Goal: Obtain resource: Download file/media

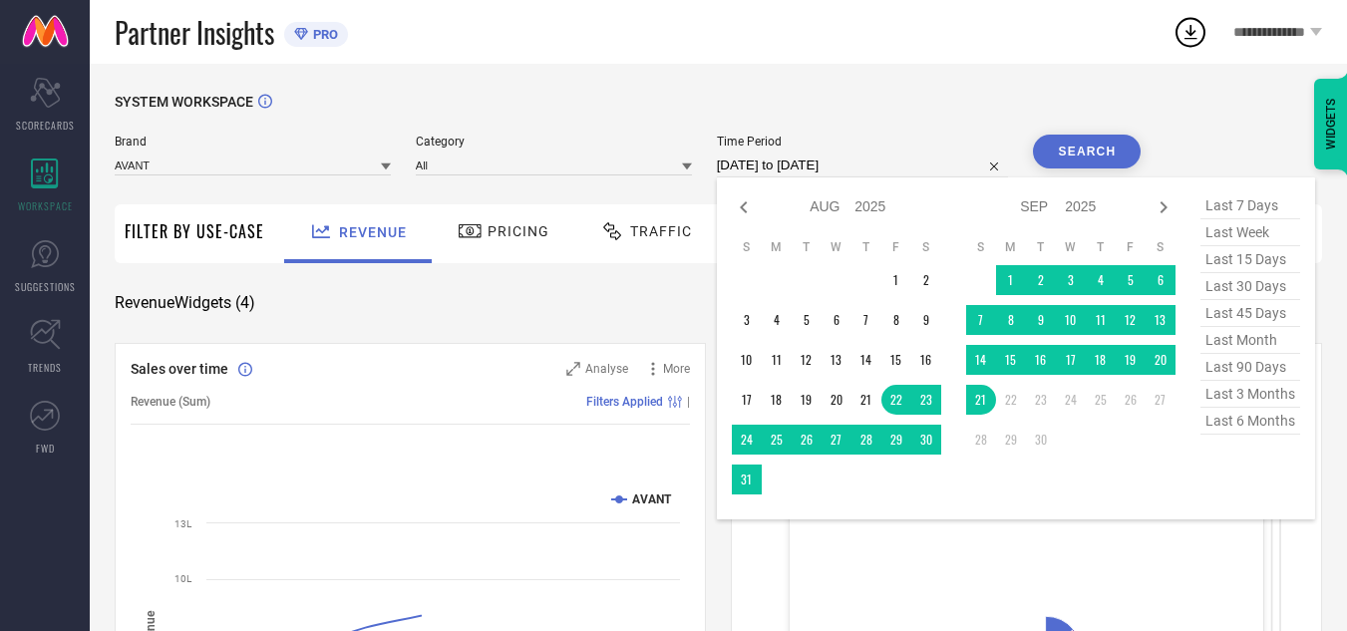
select select "7"
select select "2025"
select select "8"
select select "2025"
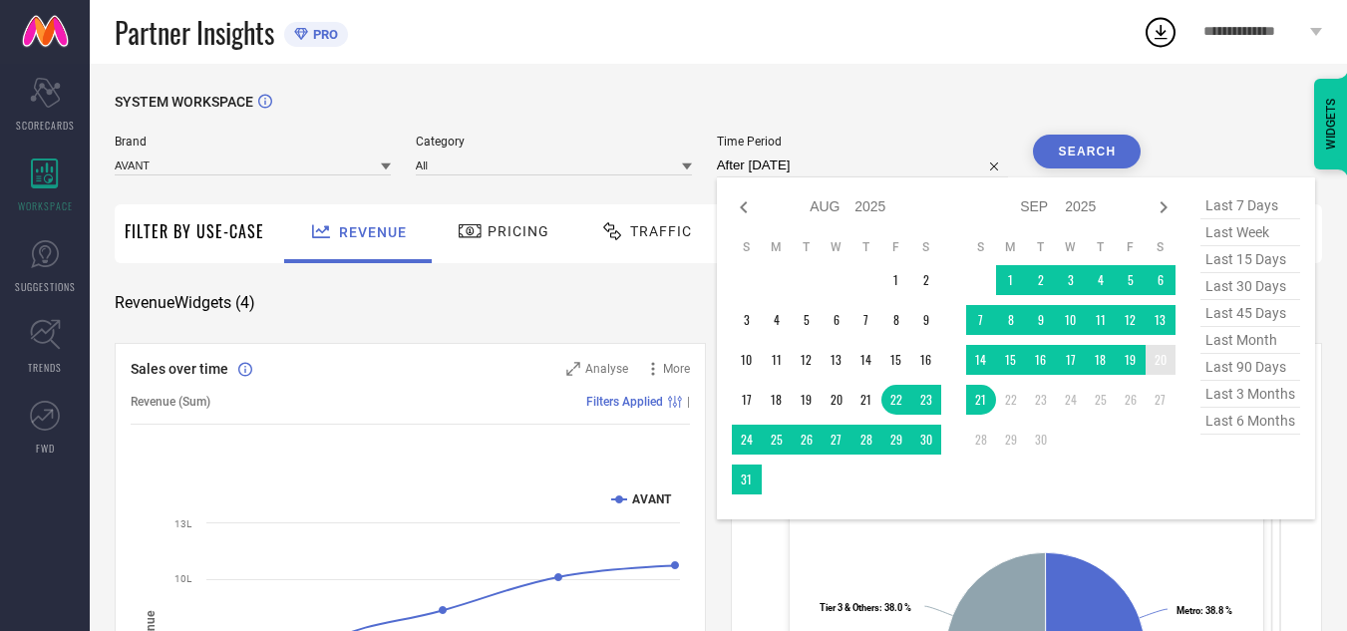
click at [1166, 355] on td "20" at bounding box center [1161, 360] width 30 height 30
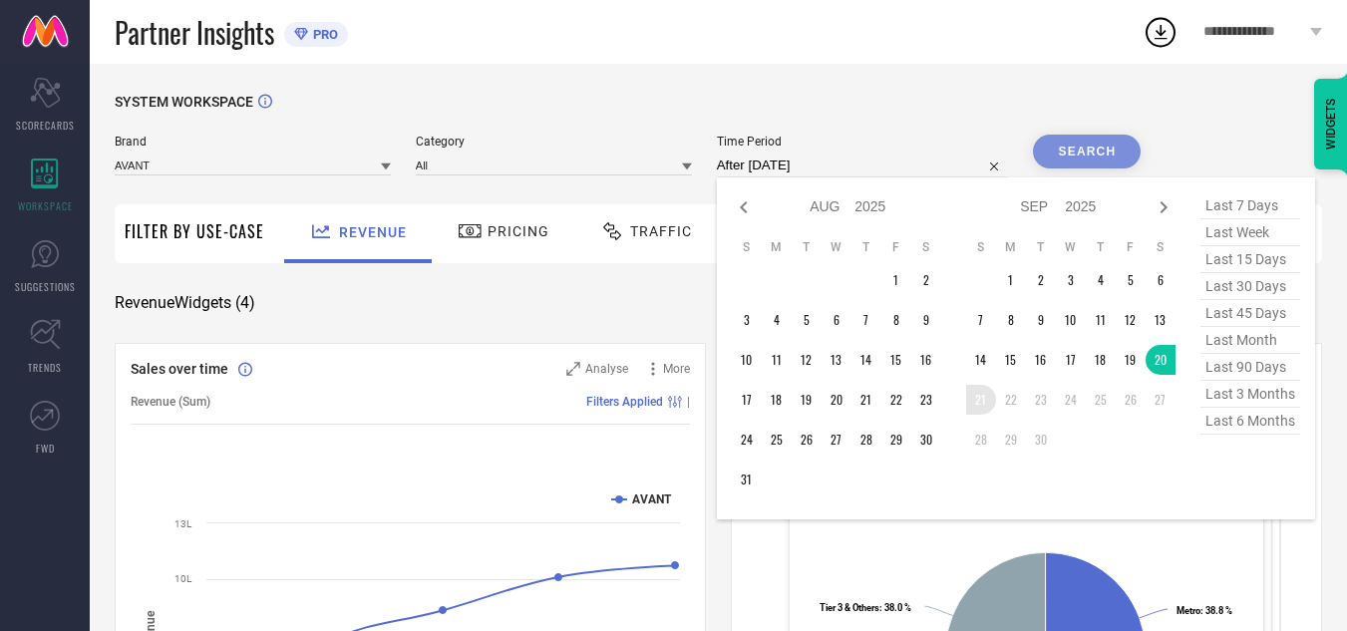
type input "[DATE] to [DATE]"
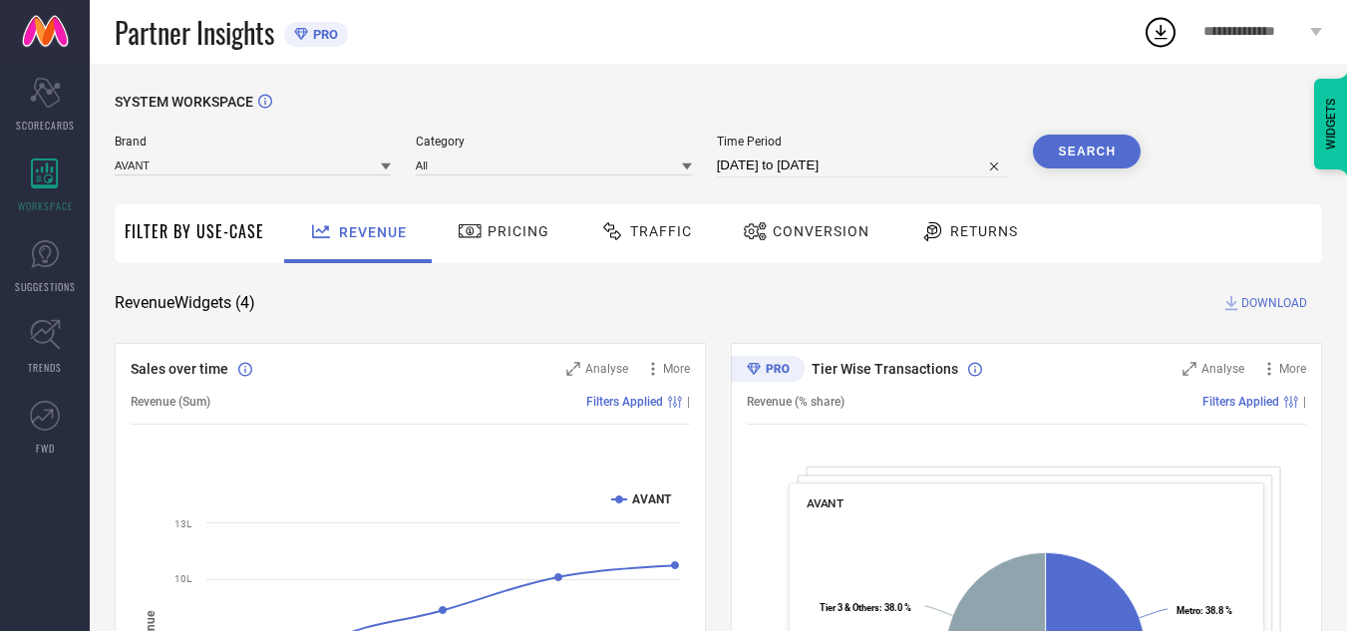
click at [1104, 145] on button "Search" at bounding box center [1087, 152] width 108 height 34
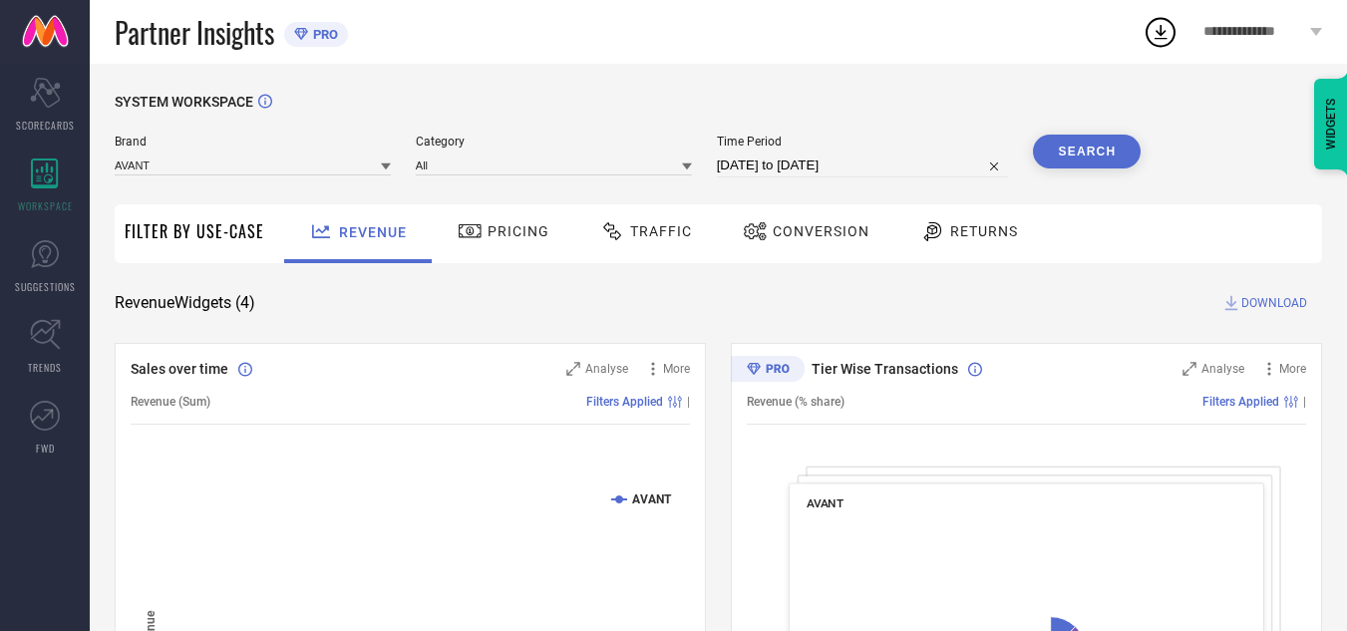
click at [680, 221] on div "Traffic" at bounding box center [646, 231] width 102 height 34
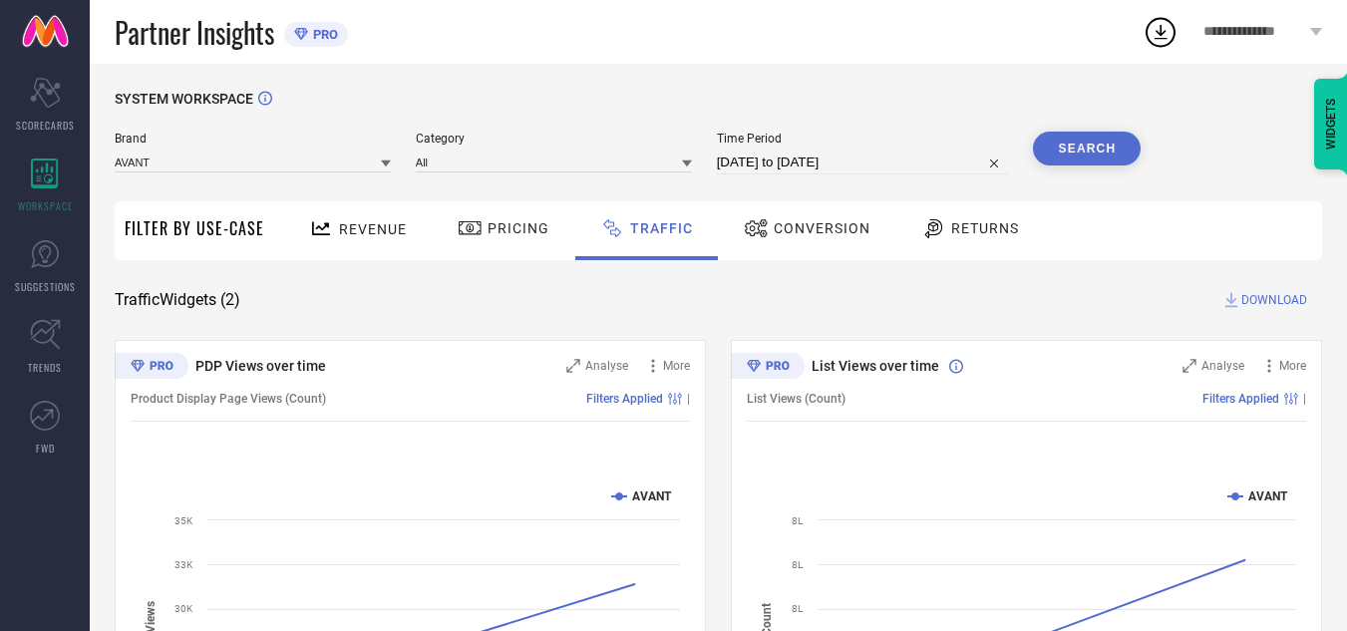
scroll to position [2, 0]
click at [1256, 306] on span "DOWNLOAD" at bounding box center [1274, 301] width 66 height 20
